Goal: Task Accomplishment & Management: Complete application form

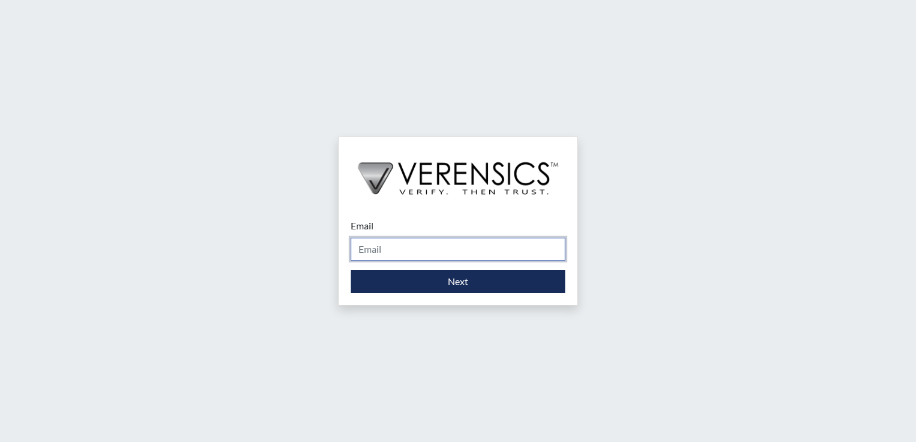
click at [494, 238] on input "Email" at bounding box center [458, 249] width 215 height 23
type input "[PERSON_NAME][EMAIL_ADDRESS][PERSON_NAME][DOMAIN_NAME]"
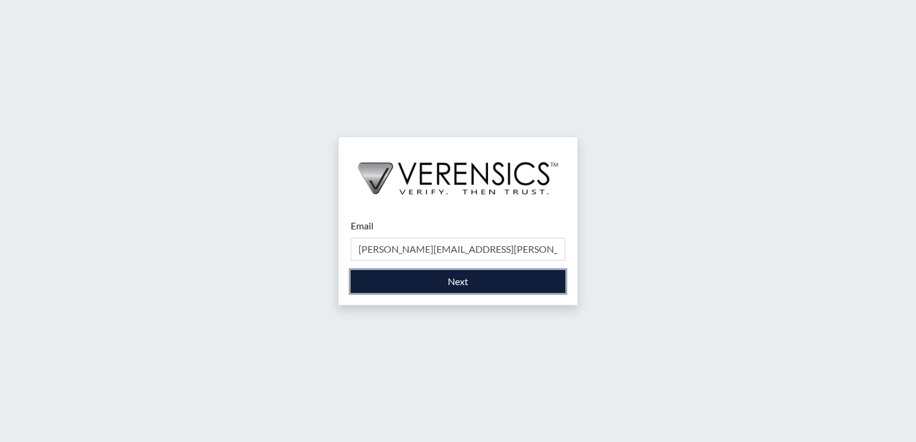
click at [461, 282] on button "Next" at bounding box center [458, 281] width 215 height 23
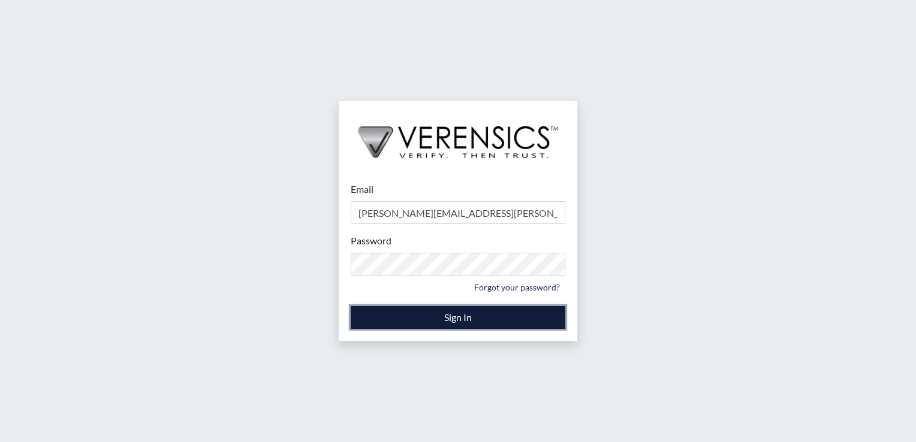
click at [422, 318] on button "Sign In" at bounding box center [458, 317] width 215 height 23
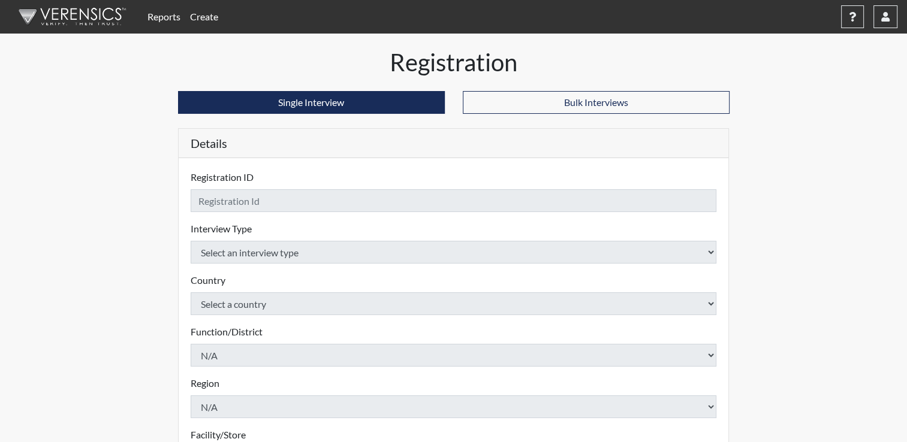
checkbox input "true"
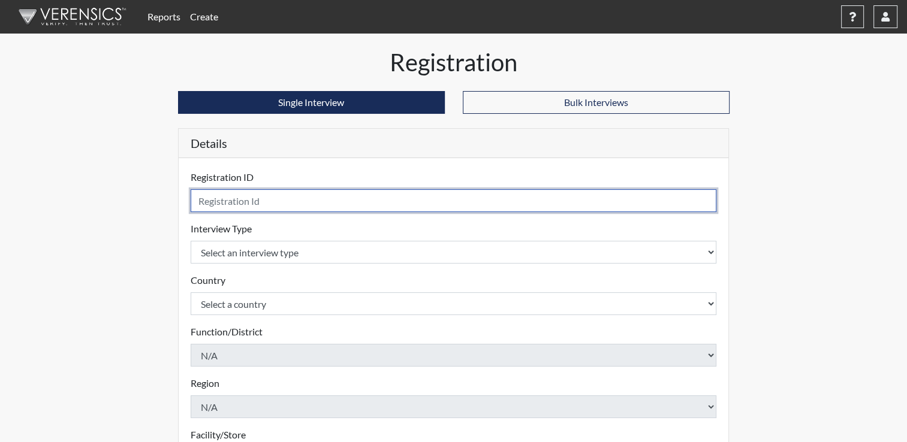
click at [421, 201] on input "text" at bounding box center [454, 200] width 526 height 23
type input "[PERSON_NAME]"
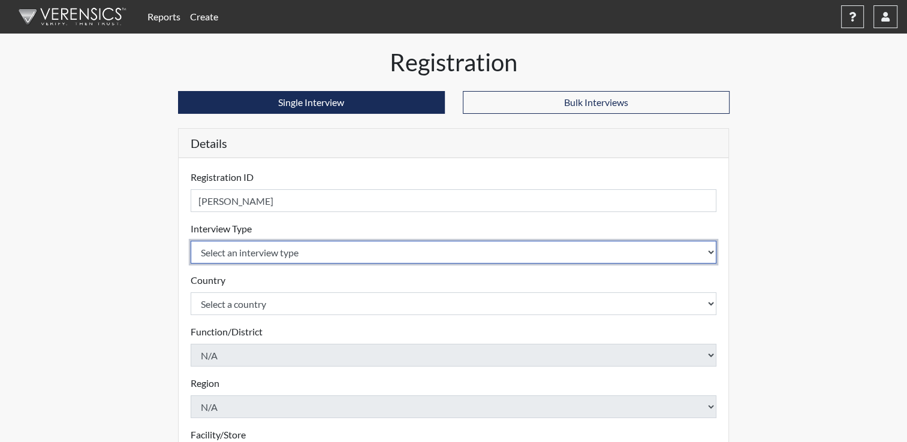
click at [705, 250] on select "Select an interview type Corrections Pre-Employment" at bounding box center [454, 252] width 526 height 23
select select "ff733e93-e1bf-11ea-9c9f-0eff0cf7eb8f"
click at [191, 241] on select "Select an interview type Corrections Pre-Employment" at bounding box center [454, 252] width 526 height 23
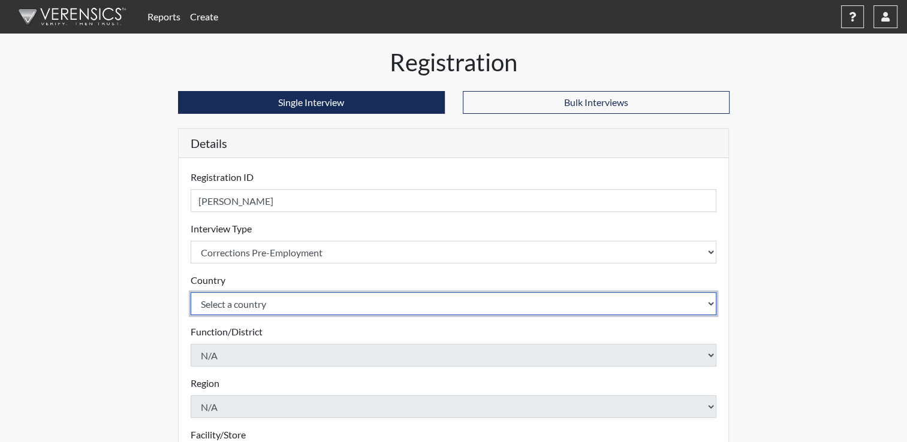
click at [690, 303] on select "Select a country [GEOGRAPHIC_DATA] [GEOGRAPHIC_DATA]" at bounding box center [454, 303] width 526 height 23
select select "united-states-of-[GEOGRAPHIC_DATA]"
click at [191, 292] on select "Select a country [GEOGRAPHIC_DATA] [GEOGRAPHIC_DATA]" at bounding box center [454, 303] width 526 height 23
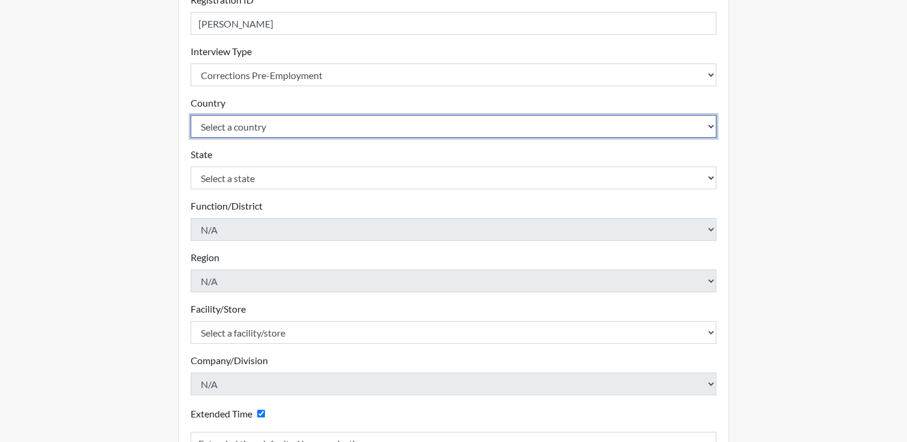
scroll to position [180, 0]
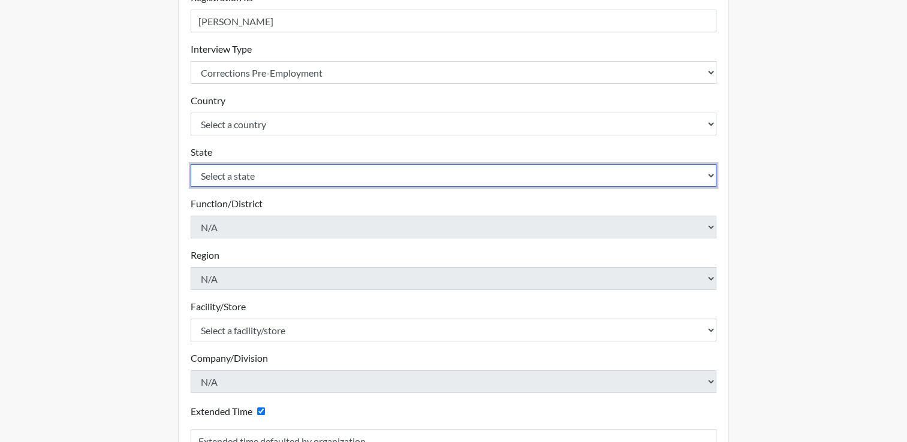
click at [667, 174] on select "Select a state [US_STATE] [US_STATE] [US_STATE] [US_STATE] [US_STATE] [US_STATE…" at bounding box center [454, 175] width 526 height 23
select select "OH"
click at [191, 164] on select "Select a state [US_STATE] [US_STATE] [US_STATE] [US_STATE] [US_STATE] [US_STATE…" at bounding box center [454, 175] width 526 height 23
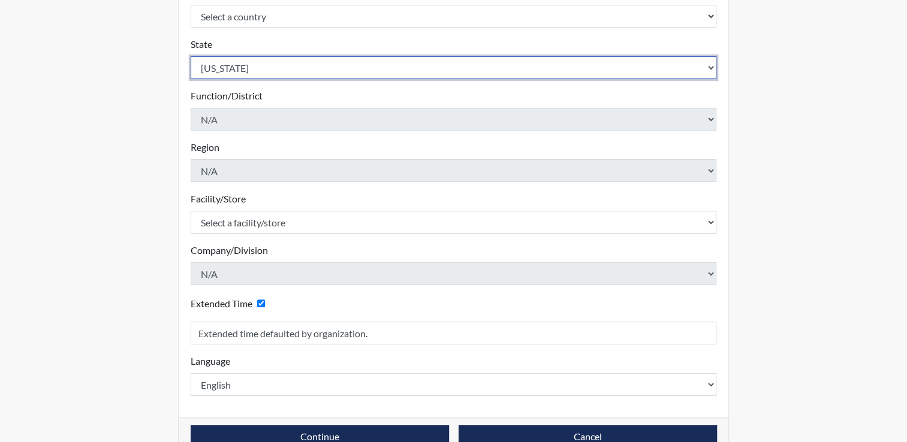
scroll to position [300, 0]
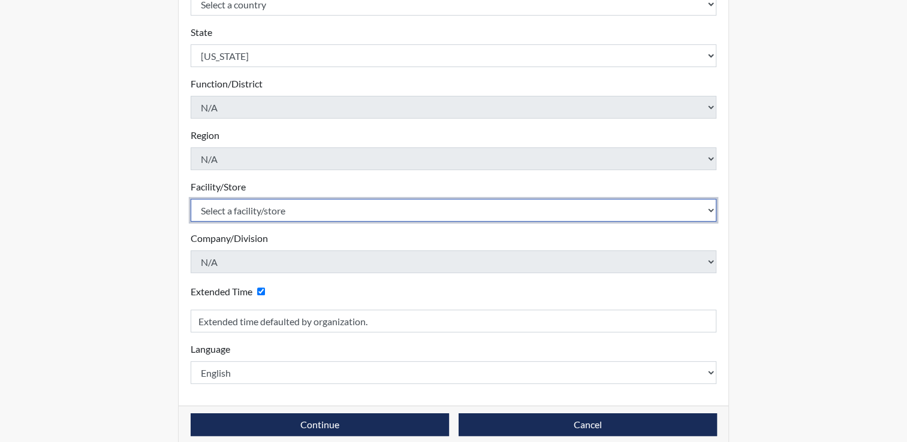
click at [587, 212] on select "Select a facility/store ADAPT CCC Pathways/[GEOGRAPHIC_DATA] TCC" at bounding box center [454, 210] width 526 height 23
select select "499924ce-c497-41a4-a2b5-fe0fdad3d01f"
click at [191, 199] on select "Select a facility/store ADAPT CCC Pathways/[GEOGRAPHIC_DATA] TCC" at bounding box center [454, 210] width 526 height 23
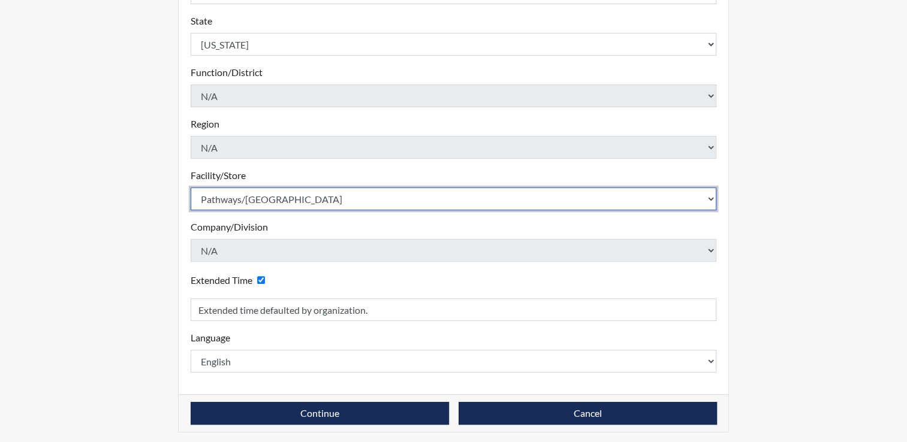
scroll to position [314, 0]
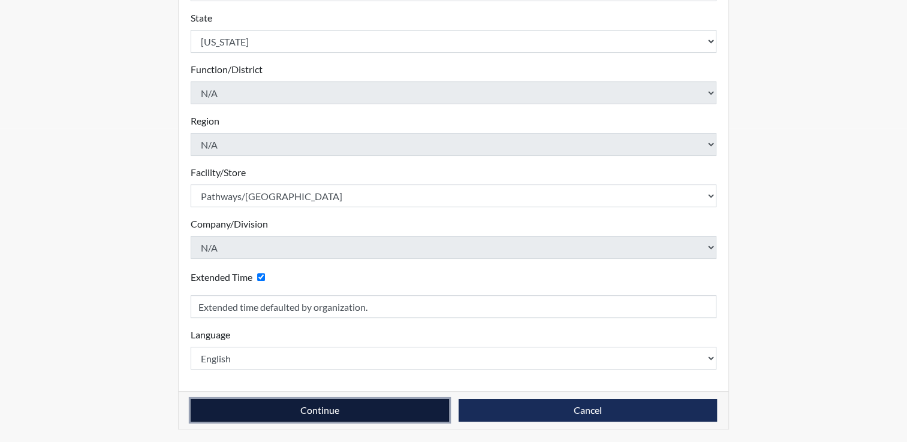
click at [387, 410] on button "Continue" at bounding box center [320, 410] width 258 height 23
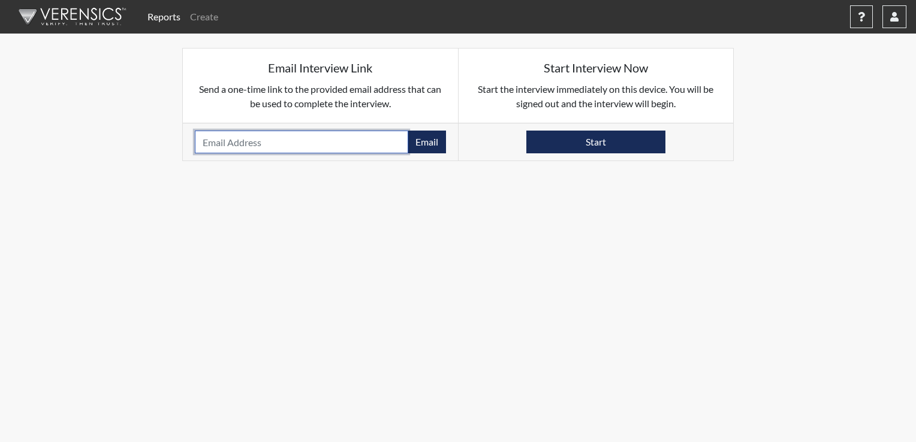
click at [304, 147] on input "email" at bounding box center [301, 142] width 213 height 23
type input "[PERSON_NAME][EMAIL_ADDRESS][PERSON_NAME][DOMAIN_NAME]"
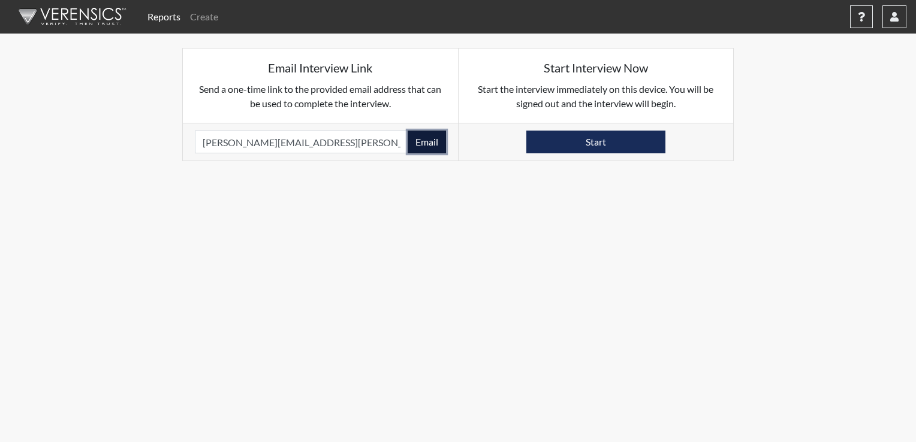
click at [431, 136] on button "Email" at bounding box center [426, 142] width 38 height 23
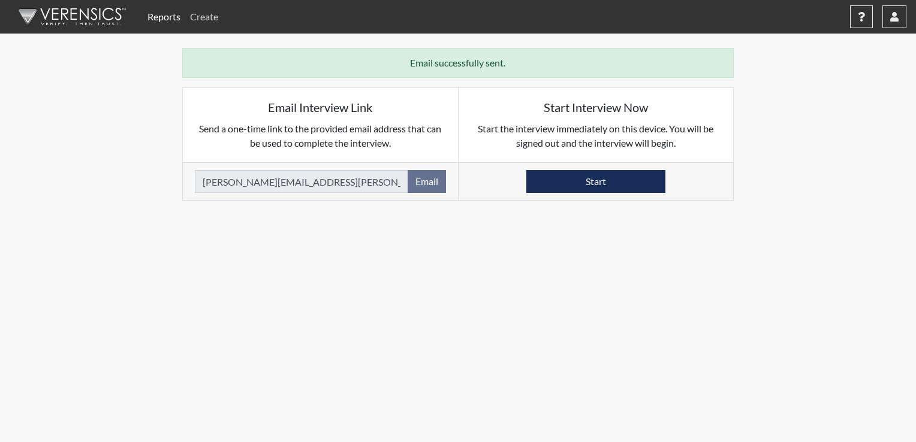
click at [209, 20] on link "Create" at bounding box center [204, 17] width 38 height 24
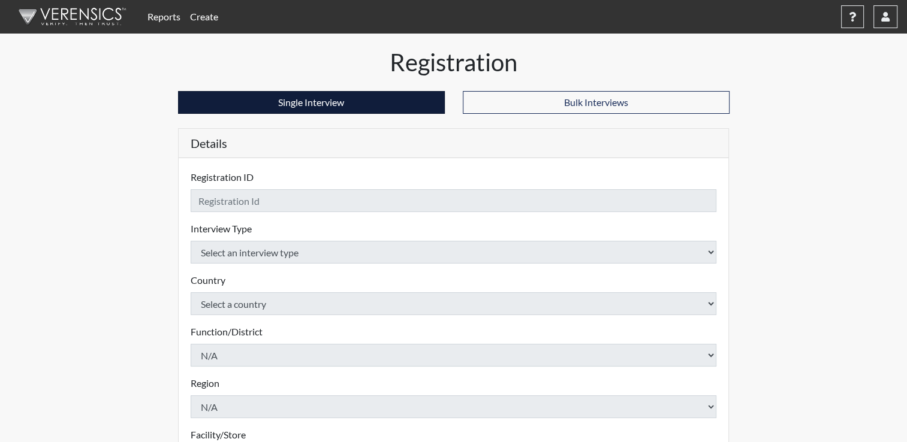
checkbox input "true"
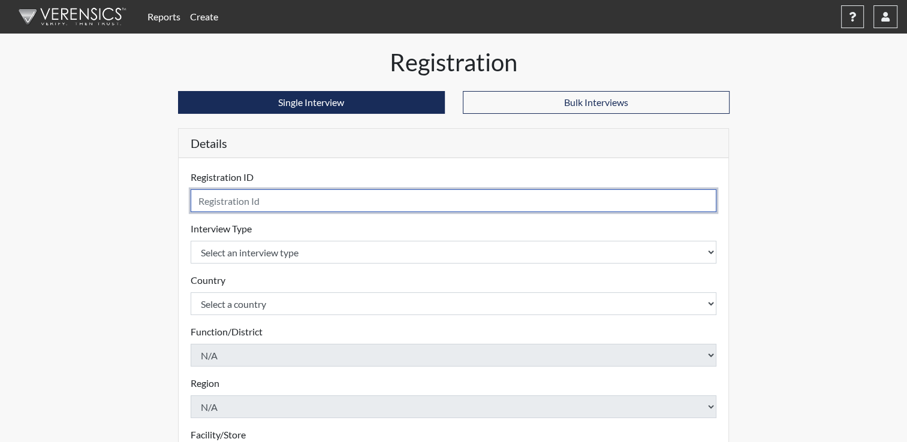
click at [259, 195] on input "text" at bounding box center [454, 200] width 526 height 23
type input "Patmon2"
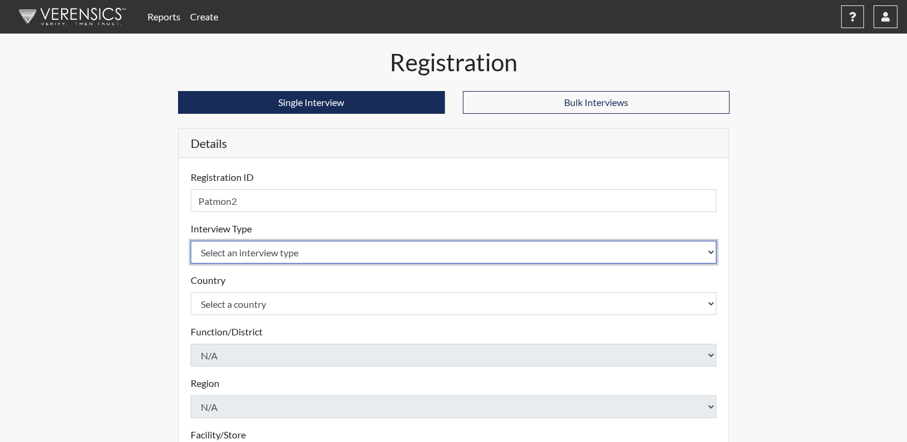
click at [591, 249] on select "Select an interview type Corrections Pre-Employment" at bounding box center [454, 252] width 526 height 23
select select "ff733e93-e1bf-11ea-9c9f-0eff0cf7eb8f"
click at [191, 241] on select "Select an interview type Corrections Pre-Employment" at bounding box center [454, 252] width 526 height 23
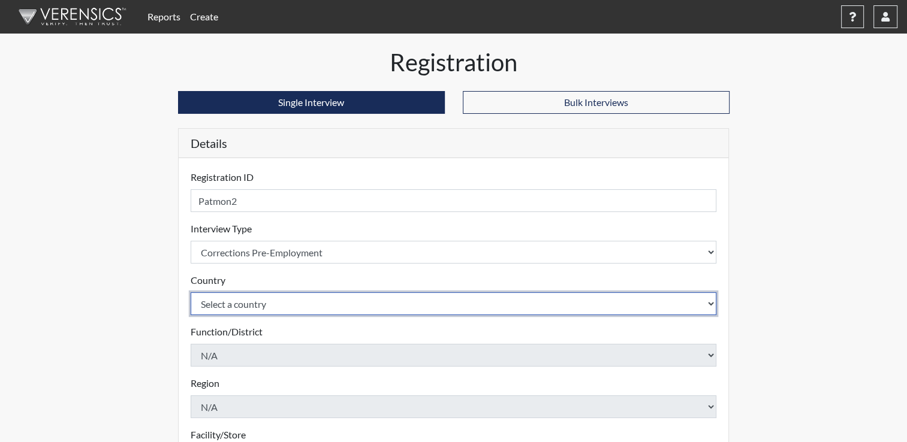
click at [710, 300] on select "Select a country [GEOGRAPHIC_DATA] [GEOGRAPHIC_DATA]" at bounding box center [454, 303] width 526 height 23
select select "united-states-of-[GEOGRAPHIC_DATA]"
click at [191, 292] on select "Select a country [GEOGRAPHIC_DATA] [GEOGRAPHIC_DATA]" at bounding box center [454, 303] width 526 height 23
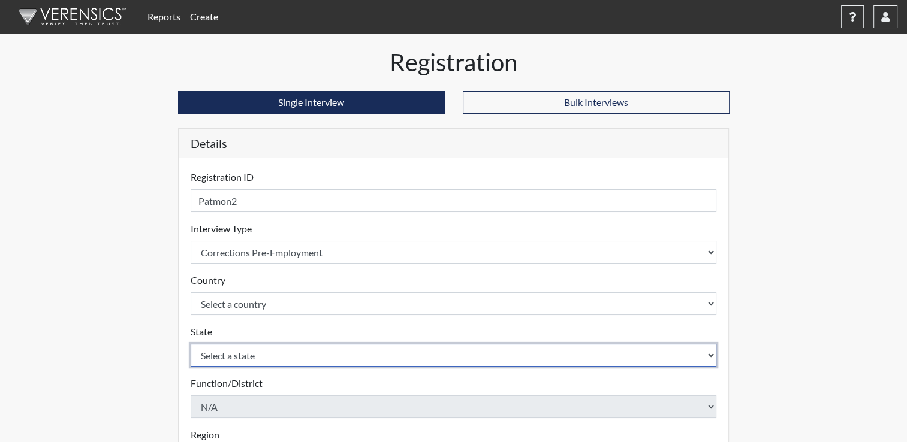
click at [650, 355] on select "Select a state [US_STATE] [US_STATE] [US_STATE] [US_STATE] [US_STATE] [US_STATE…" at bounding box center [454, 355] width 526 height 23
select select "OH"
click at [620, 348] on select "Select a state [US_STATE] [US_STATE] [US_STATE] [US_STATE] [US_STATE] [US_STATE…" at bounding box center [454, 355] width 526 height 23
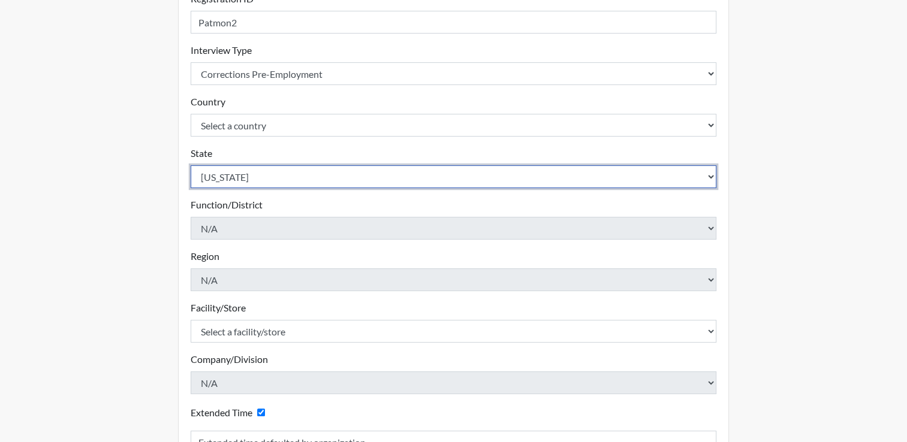
scroll to position [180, 0]
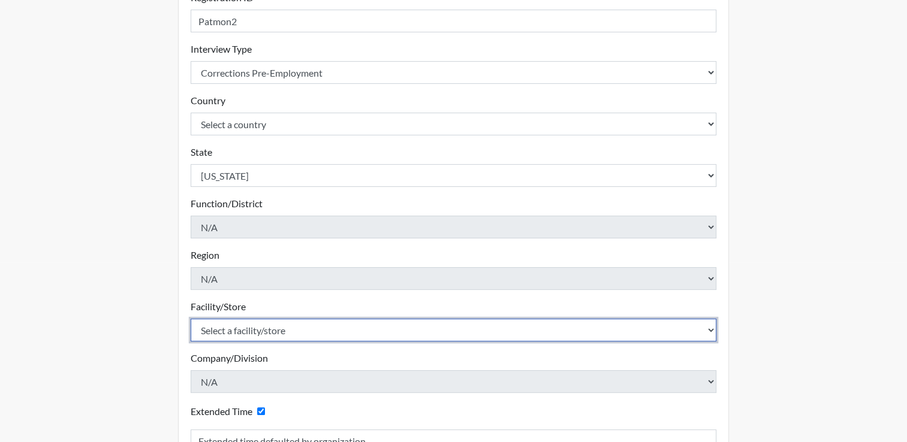
click at [625, 330] on select "Select a facility/store ADAPT CCC Pathways/[GEOGRAPHIC_DATA] TCC" at bounding box center [454, 330] width 526 height 23
select select "499924ce-c497-41a4-a2b5-fe0fdad3d01f"
click at [191, 319] on select "Select a facility/store ADAPT CCC Pathways/[GEOGRAPHIC_DATA] TCC" at bounding box center [454, 330] width 526 height 23
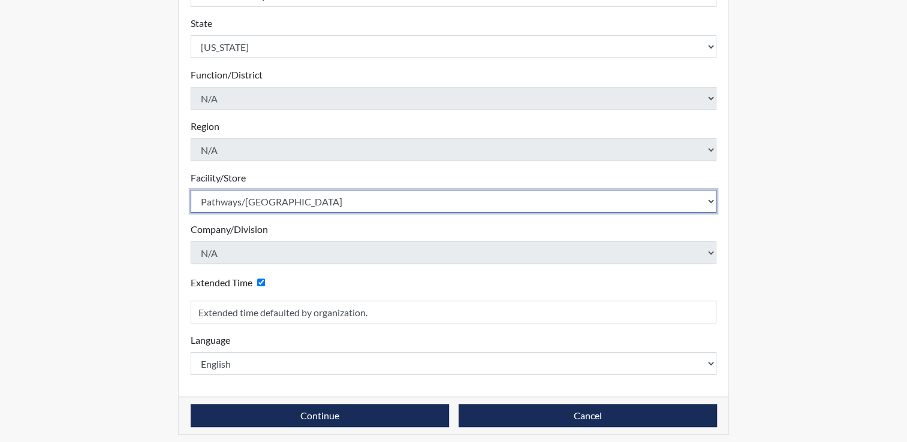
scroll to position [314, 0]
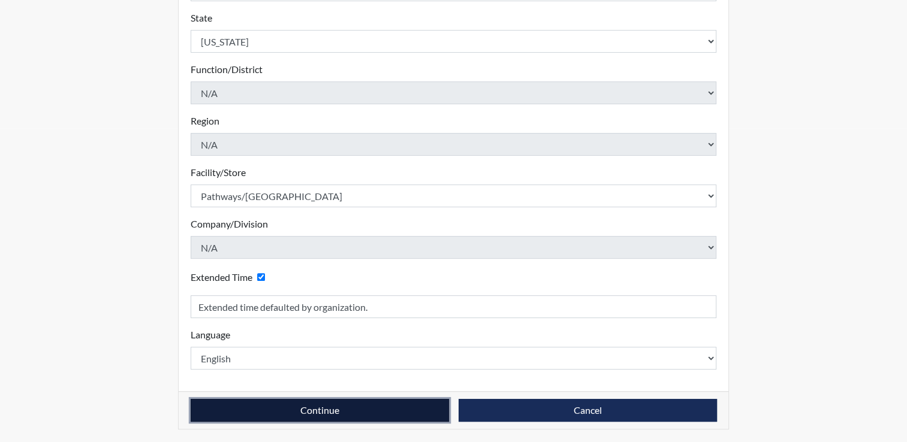
click at [395, 409] on button "Continue" at bounding box center [320, 410] width 258 height 23
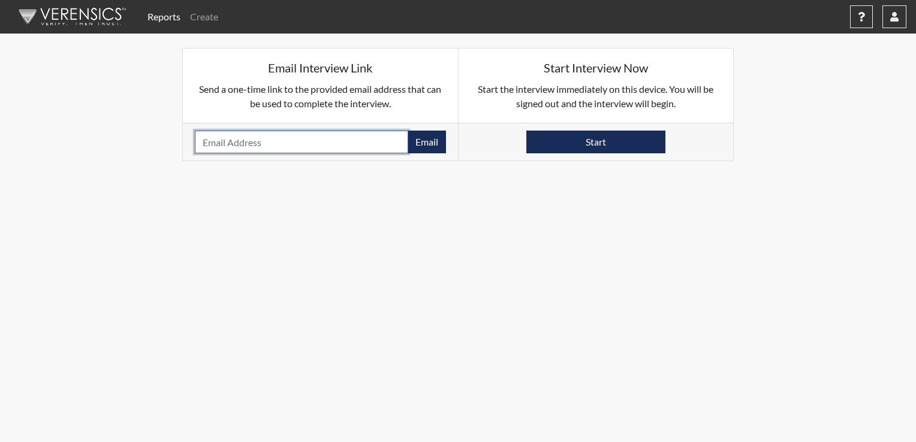
click at [257, 135] on input "email" at bounding box center [301, 142] width 213 height 23
type input "[PERSON_NAME][EMAIL_ADDRESS][PERSON_NAME][DOMAIN_NAME]"
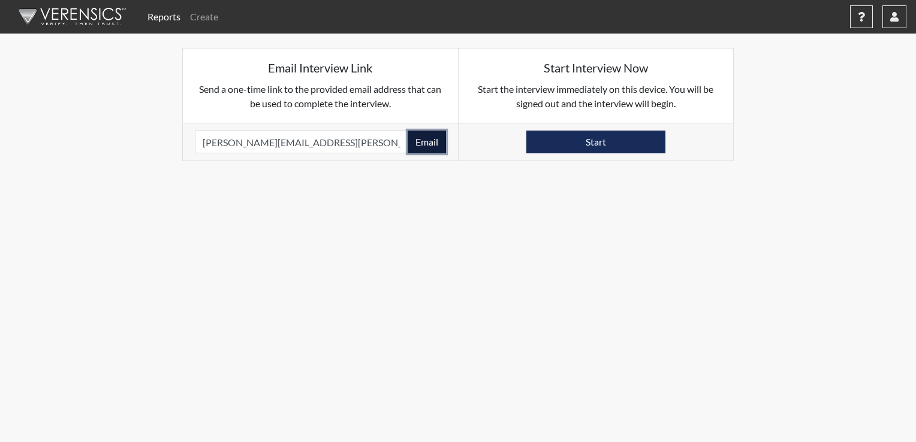
click at [441, 141] on button "Email" at bounding box center [426, 142] width 38 height 23
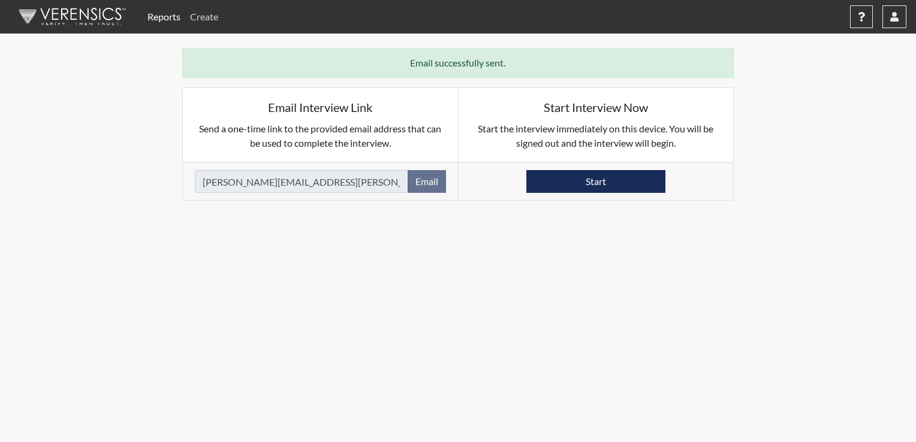
click at [192, 16] on link "Create" at bounding box center [204, 17] width 38 height 24
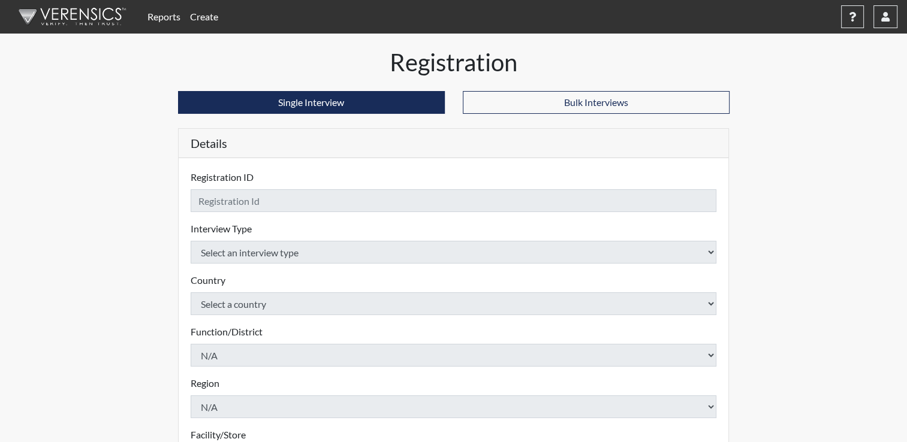
checkbox input "true"
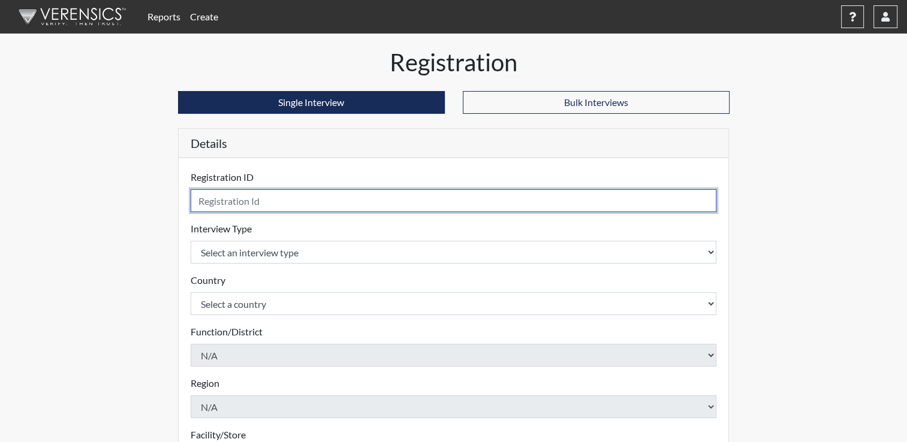
click at [285, 208] on input "text" at bounding box center [454, 200] width 526 height 23
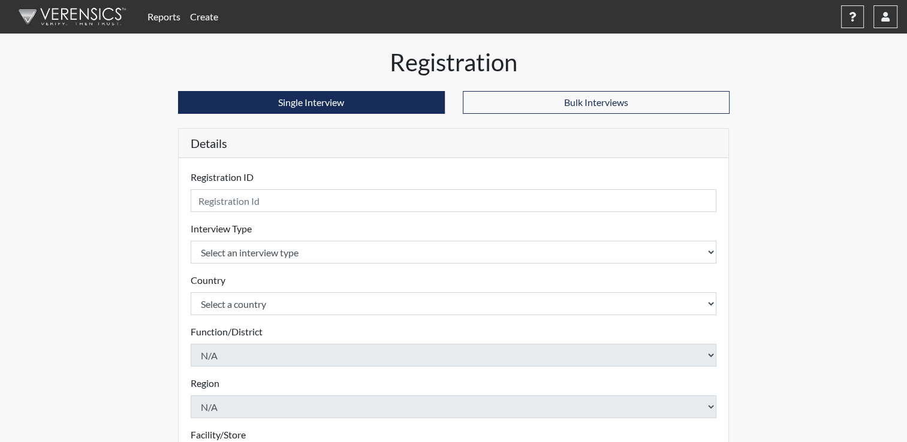
click at [173, 16] on link "Reports" at bounding box center [164, 17] width 43 height 24
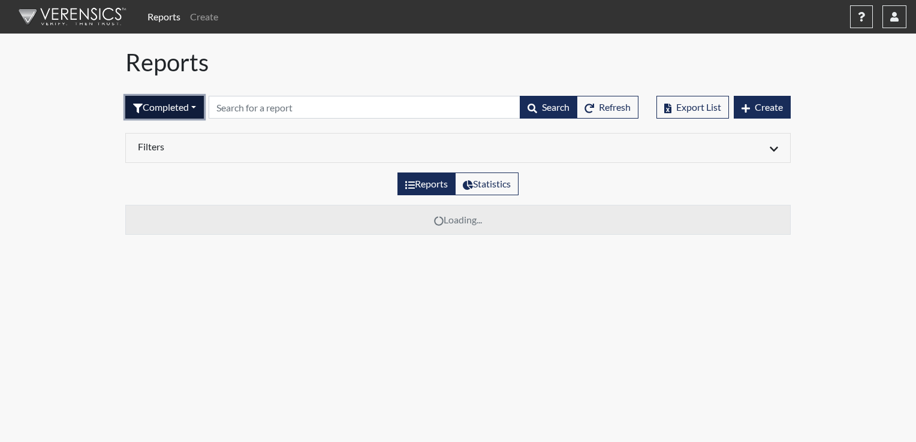
click at [202, 105] on button "Completed" at bounding box center [164, 107] width 79 height 23
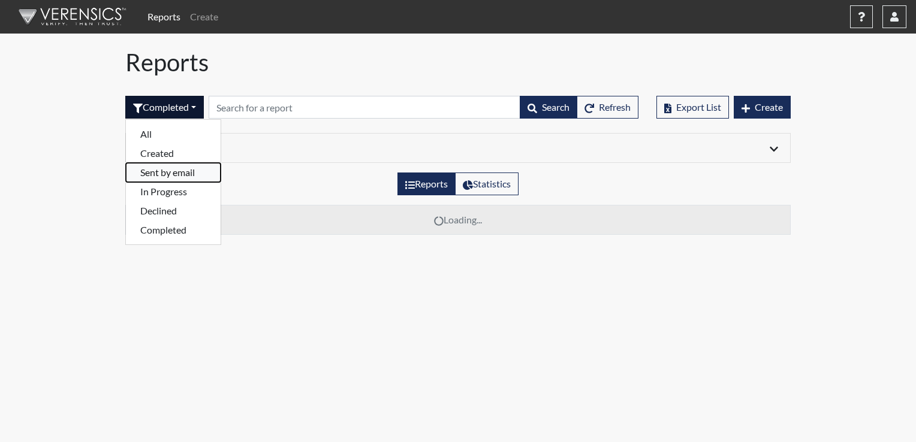
click at [180, 169] on button "Sent by email" at bounding box center [173, 172] width 95 height 19
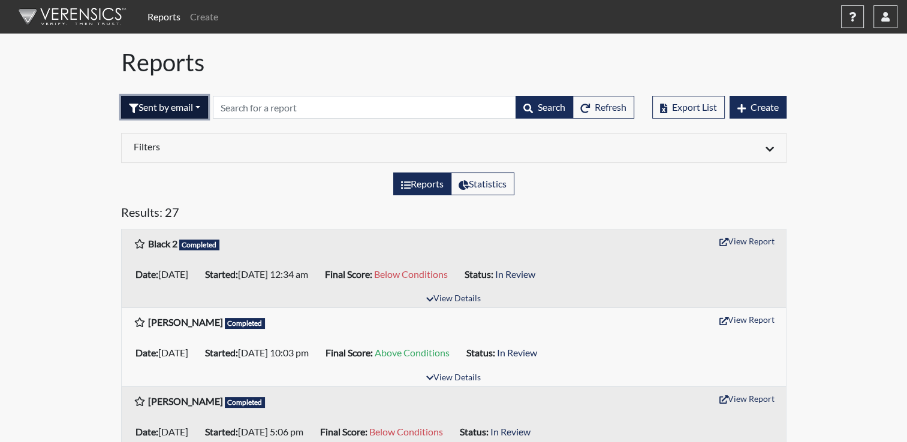
click at [208, 107] on button "Sent by email" at bounding box center [164, 107] width 87 height 23
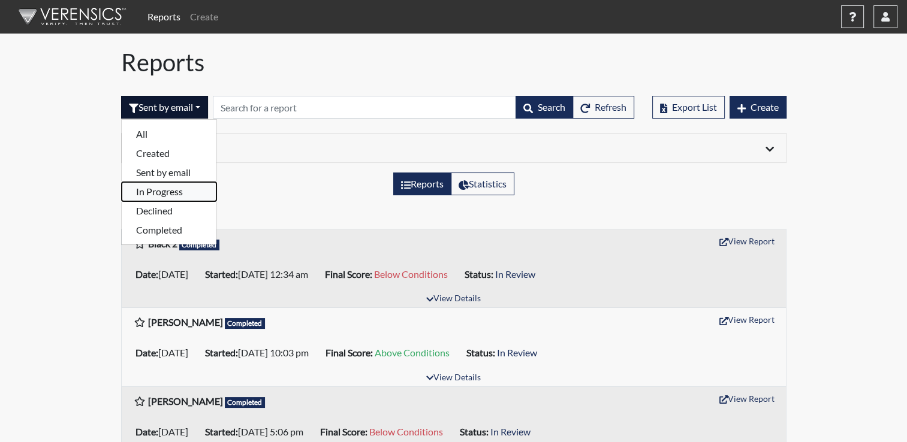
click at [165, 193] on button "In Progress" at bounding box center [169, 191] width 95 height 19
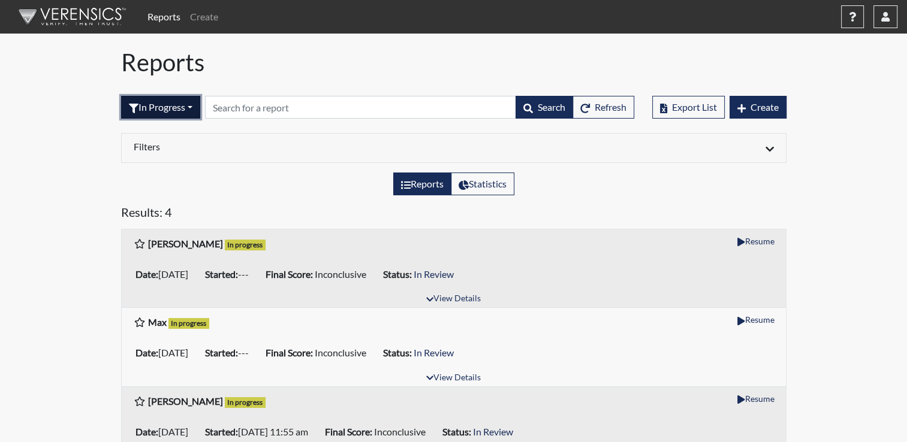
click at [192, 105] on button "In Progress" at bounding box center [160, 107] width 79 height 23
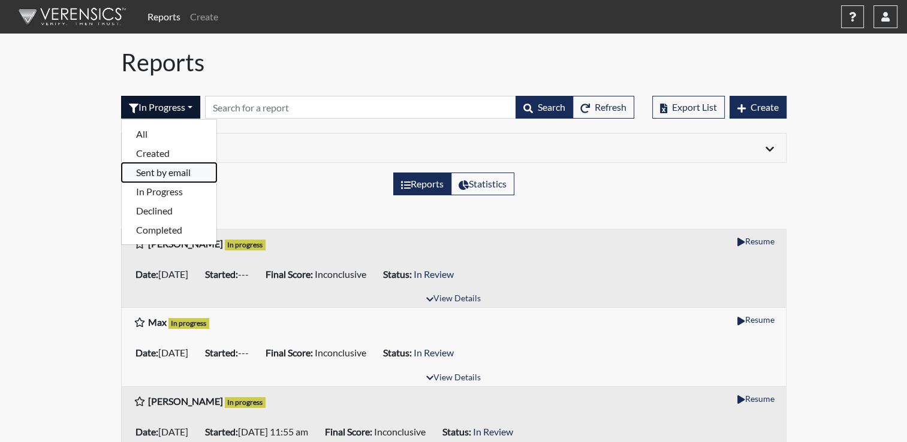
click at [165, 174] on button "Sent by email" at bounding box center [169, 172] width 95 height 19
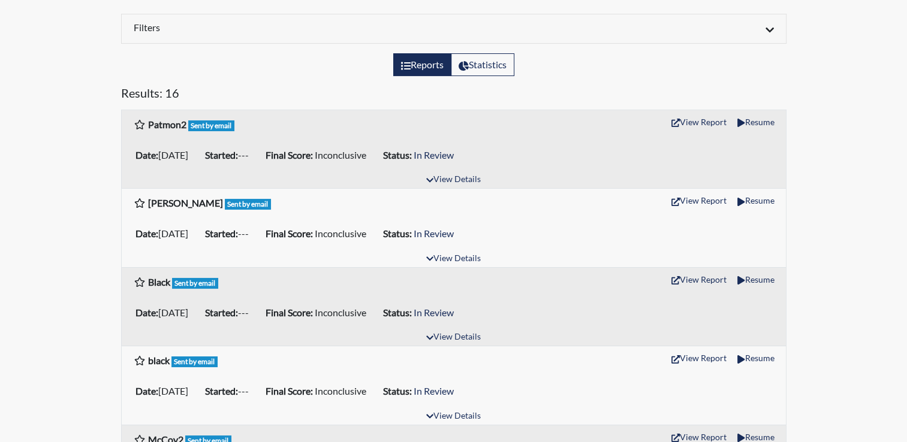
scroll to position [120, 0]
click at [710, 120] on button "View Report" at bounding box center [699, 121] width 66 height 19
click at [686, 128] on button "View Report" at bounding box center [699, 121] width 66 height 19
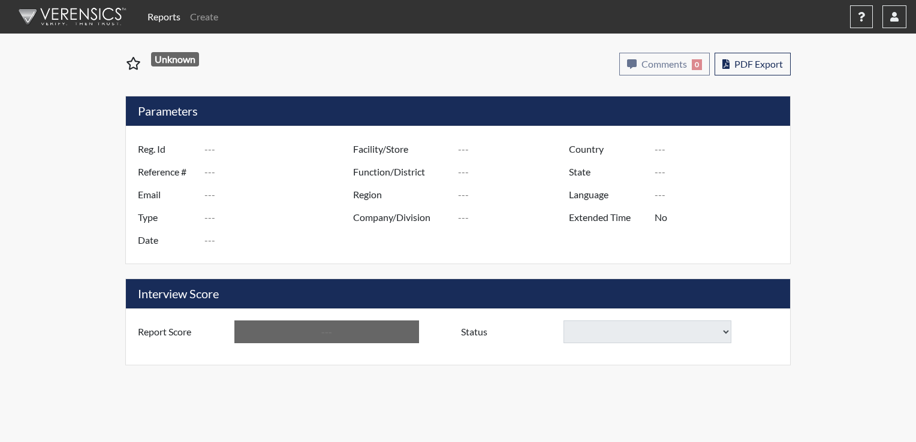
type input "Patmon2"
type input "51727"
type input "[PERSON_NAME][EMAIL_ADDRESS][PERSON_NAME][DOMAIN_NAME]"
type input "Corrections Pre-Employment"
type input "Oct 14, 2025"
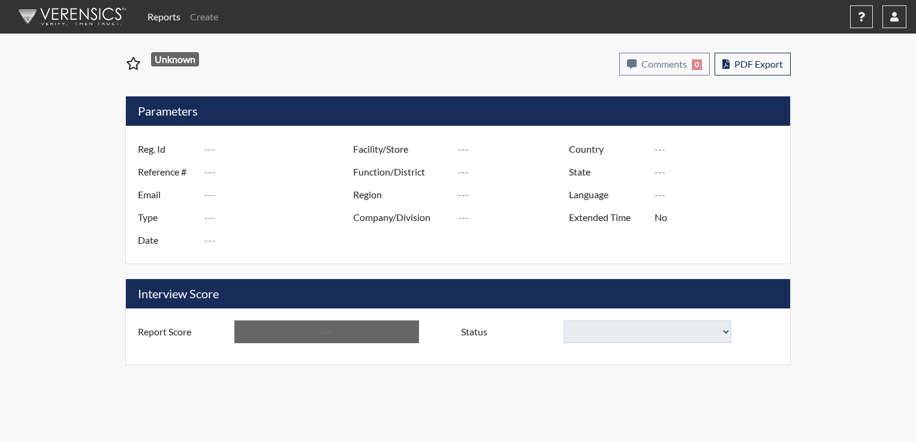
type input "Pathways/[GEOGRAPHIC_DATA]"
type input "[GEOGRAPHIC_DATA]"
type input "[US_STATE]"
type input "English"
type input "Yes"
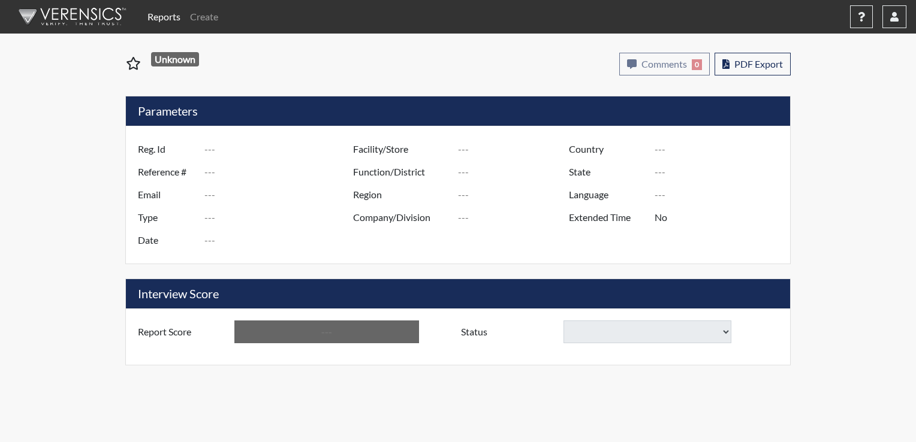
type input "Inconclusive"
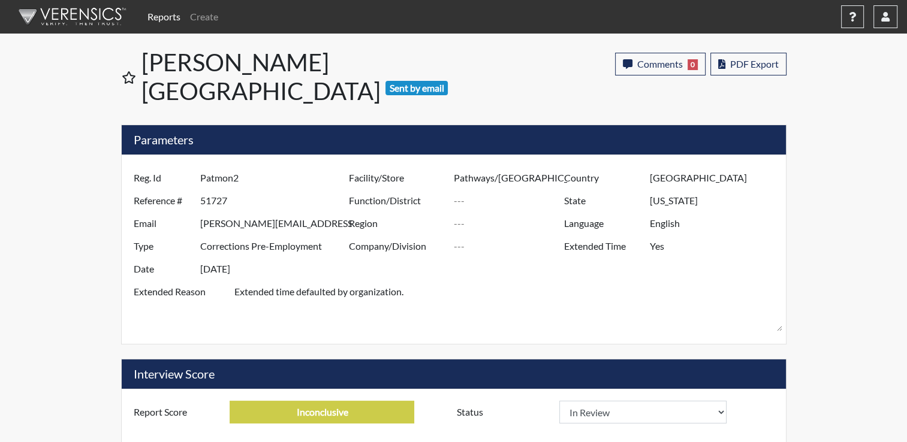
click at [319, 401] on input "Inconclusive" at bounding box center [322, 412] width 185 height 23
click at [719, 401] on select "In Review Hire Decline" at bounding box center [643, 412] width 168 height 23
click at [798, 275] on div "Reports Create Help Center × Verensics Best Practices How to successfully use t…" at bounding box center [453, 250] width 907 height 501
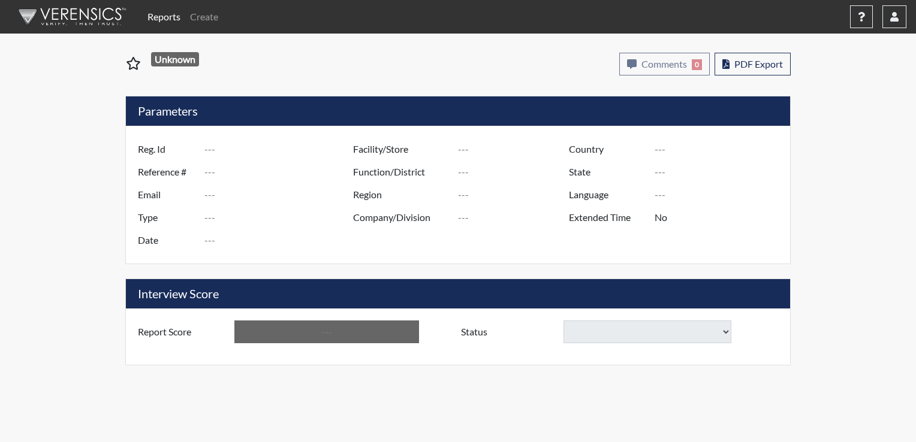
type input "Patmon2"
type input "51727"
type input "[PERSON_NAME][EMAIL_ADDRESS][PERSON_NAME][DOMAIN_NAME]"
type input "Corrections Pre-Employment"
type input "Oct 14, 2025"
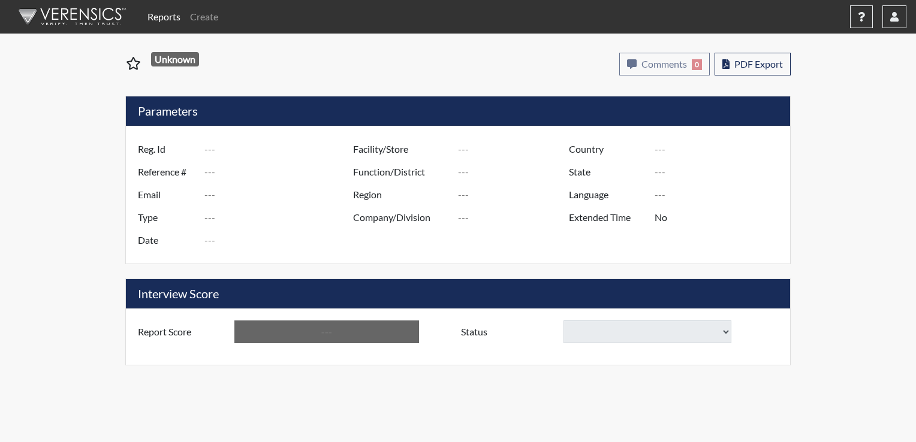
type input "Pathways/[GEOGRAPHIC_DATA]"
type input "[GEOGRAPHIC_DATA]"
type input "[US_STATE]"
type input "English"
type input "Yes"
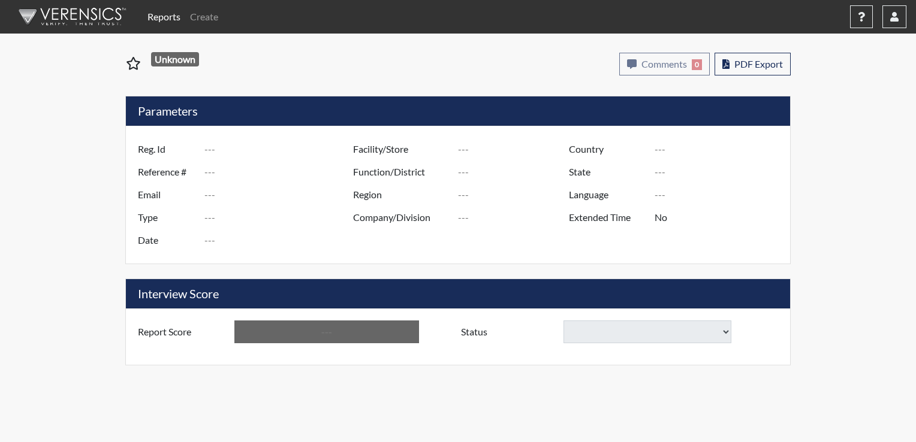
type input "Inconclusive"
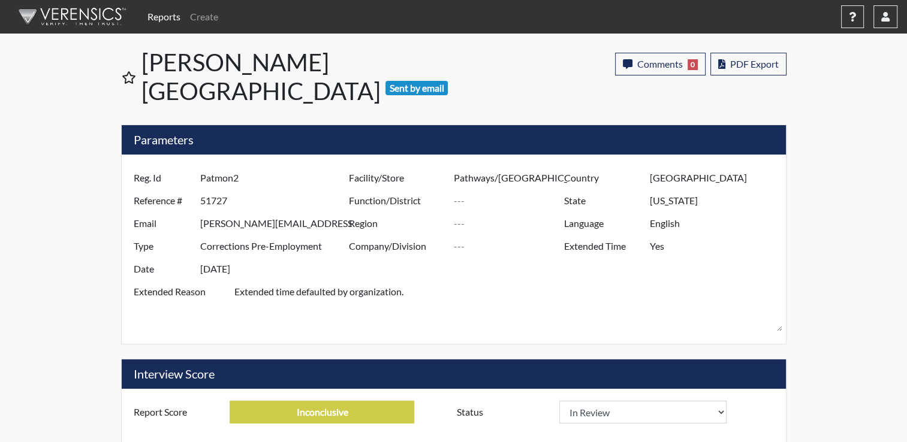
click at [171, 16] on link "Reports" at bounding box center [164, 17] width 43 height 24
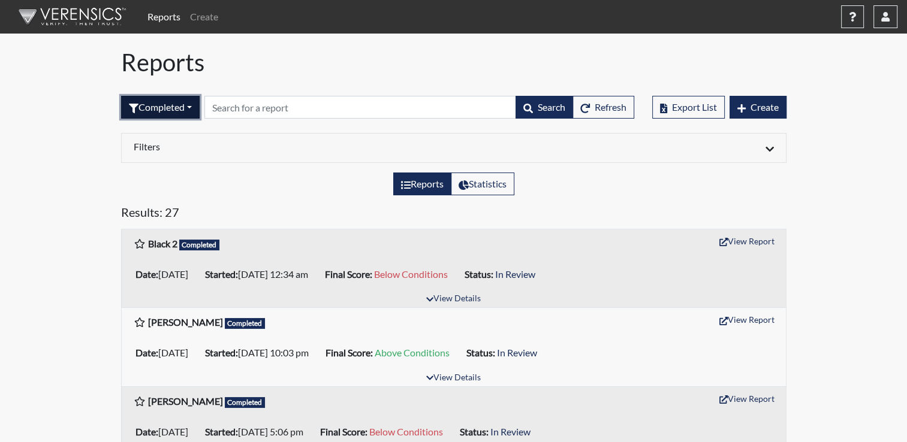
click at [197, 105] on button "Completed" at bounding box center [160, 107] width 79 height 23
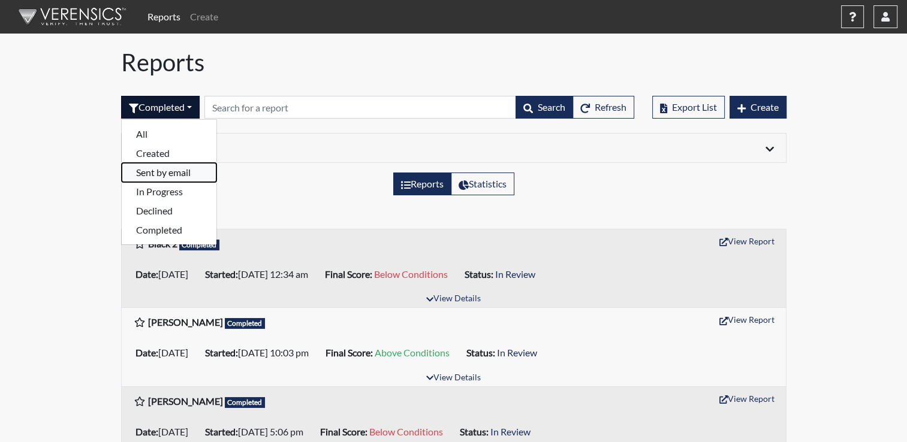
click at [176, 171] on button "Sent by email" at bounding box center [169, 172] width 95 height 19
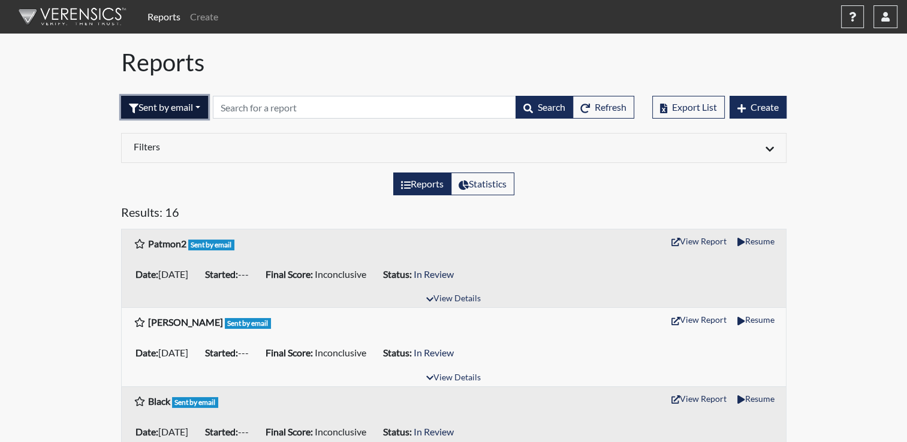
click at [202, 99] on button "Sent by email" at bounding box center [164, 107] width 87 height 23
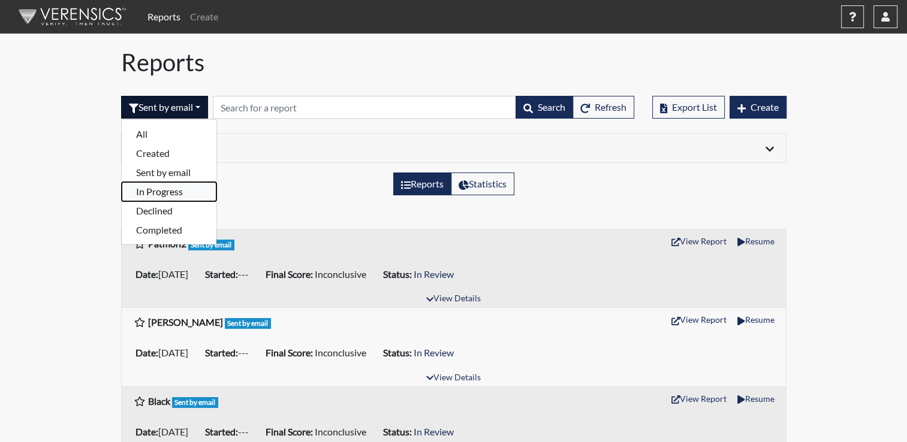
click at [185, 188] on button "In Progress" at bounding box center [169, 191] width 95 height 19
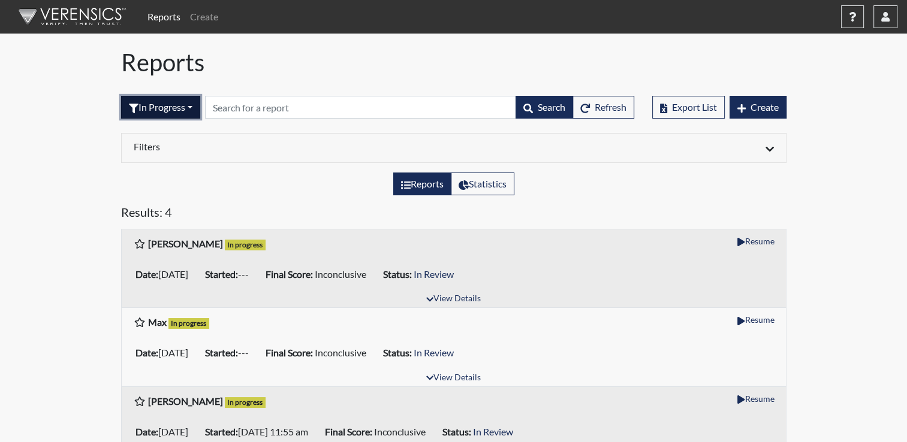
click at [195, 109] on button "In Progress" at bounding box center [160, 107] width 79 height 23
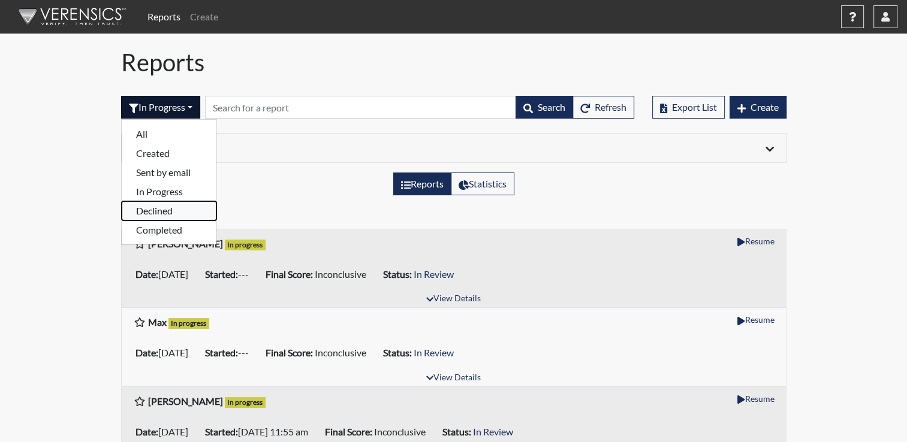
click at [168, 216] on button "Declined" at bounding box center [169, 210] width 95 height 19
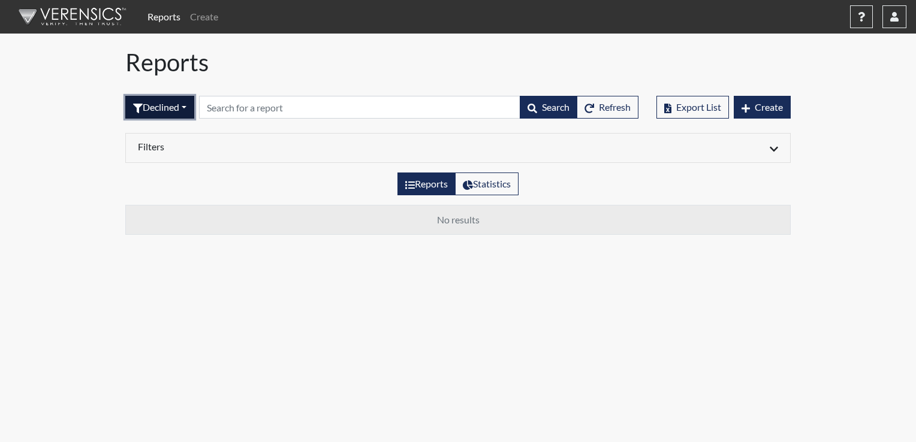
click at [194, 104] on button "Declined" at bounding box center [159, 107] width 69 height 23
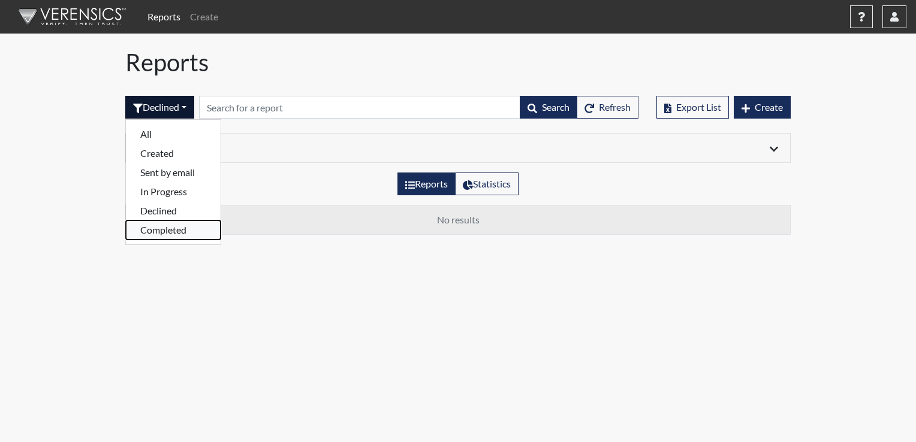
click at [162, 228] on button "Completed" at bounding box center [173, 230] width 95 height 19
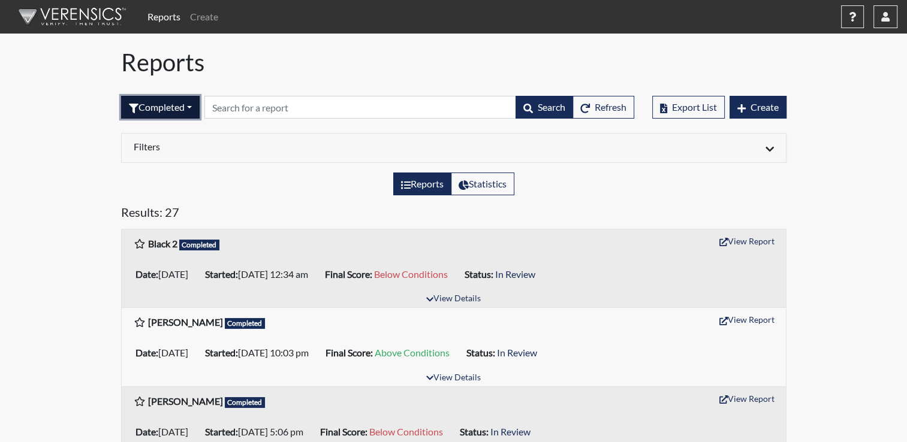
click at [191, 111] on button "Completed" at bounding box center [160, 107] width 79 height 23
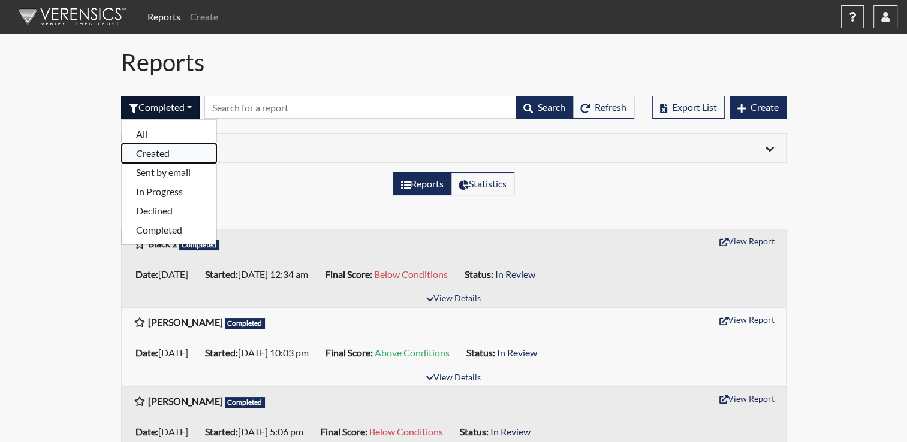
click at [144, 157] on button "Created" at bounding box center [169, 153] width 95 height 19
